Goal: Navigation & Orientation: Find specific page/section

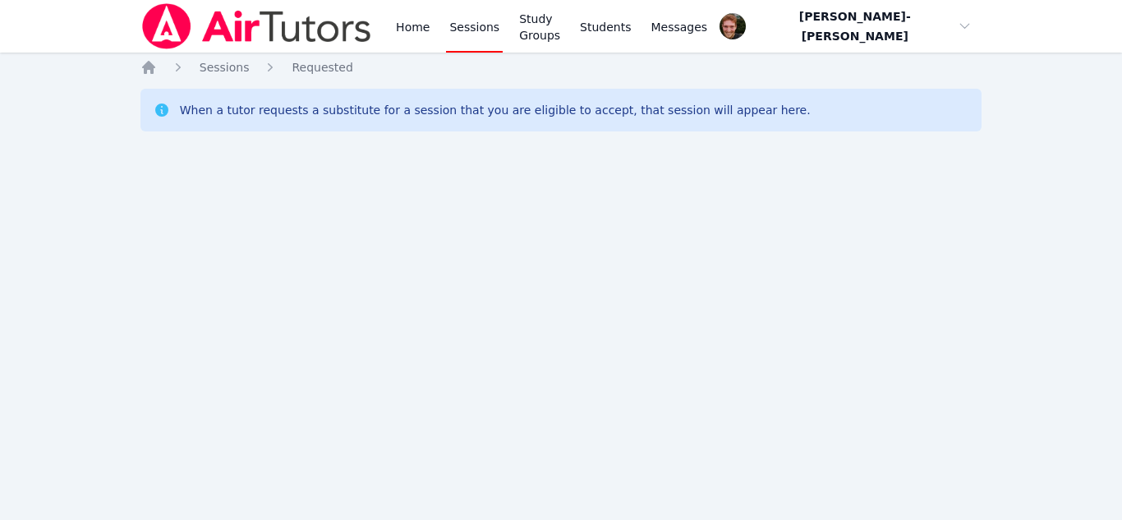
click at [0, 211] on div "Home Sessions Study Groups Students Messages Open user menu Vincent Astray-Cane…" at bounding box center [561, 260] width 1122 height 520
